Goal: Navigation & Orientation: Find specific page/section

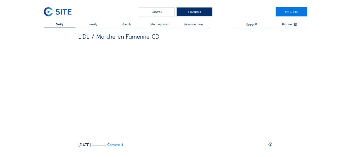
click at [166, 9] on div "Cameras" at bounding box center [157, 11] width 36 height 9
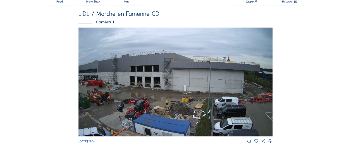
scroll to position [20, 0]
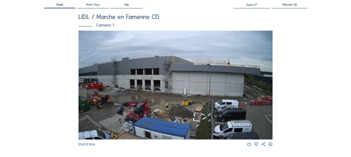
click at [153, 56] on img at bounding box center [175, 85] width 194 height 109
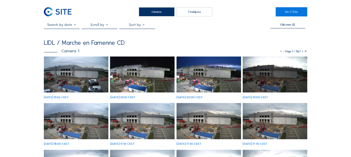
click at [74, 26] on input "text" at bounding box center [62, 25] width 36 height 4
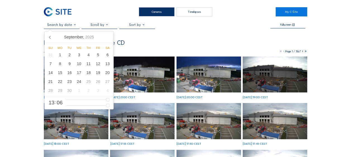
click at [74, 26] on input "text" at bounding box center [62, 25] width 36 height 4
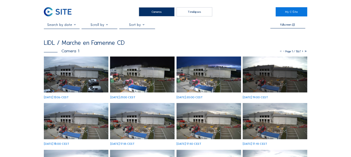
click at [199, 39] on div "Fullscreen LIDL / Marche en Famenne CD Camera 1 Page 1 / 1567 [DATE] 13:06 CEST…" at bounding box center [175, 131] width 263 height 217
click at [158, 9] on div "Cameras" at bounding box center [157, 11] width 36 height 9
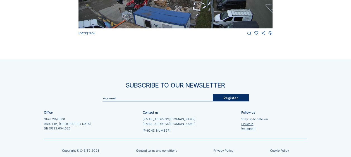
scroll to position [140, 0]
